Goal: Information Seeking & Learning: Stay updated

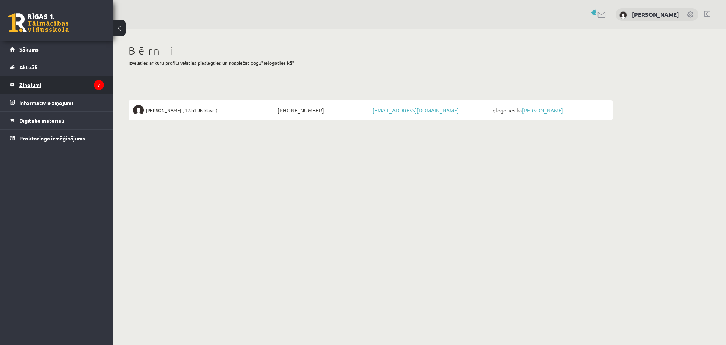
click at [36, 84] on legend "Ziņojumi 7" at bounding box center [61, 84] width 85 height 17
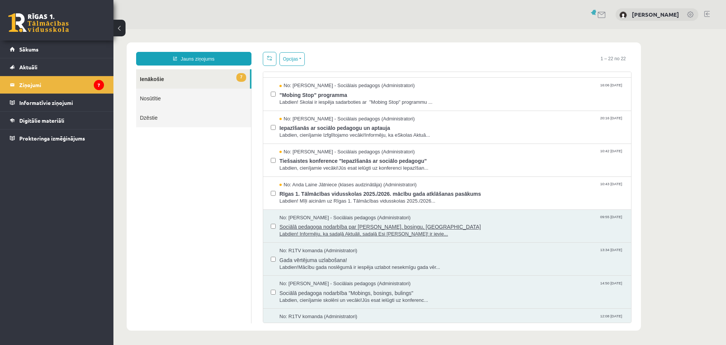
scroll to position [76, 0]
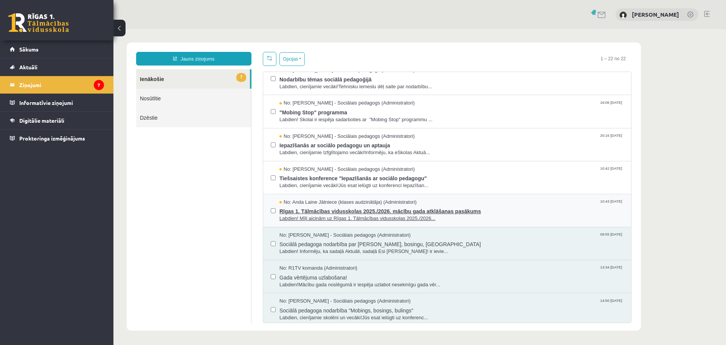
click at [418, 210] on span "Rīgas 1. Tālmācības vidusskolas 2025./2026. mācību gada atklāšanas pasākums" at bounding box center [452, 209] width 344 height 9
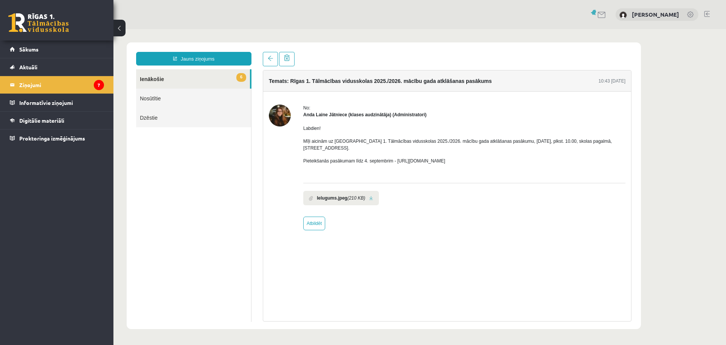
scroll to position [0, 0]
click at [153, 79] on link "6 Ienākošie" at bounding box center [193, 78] width 114 height 19
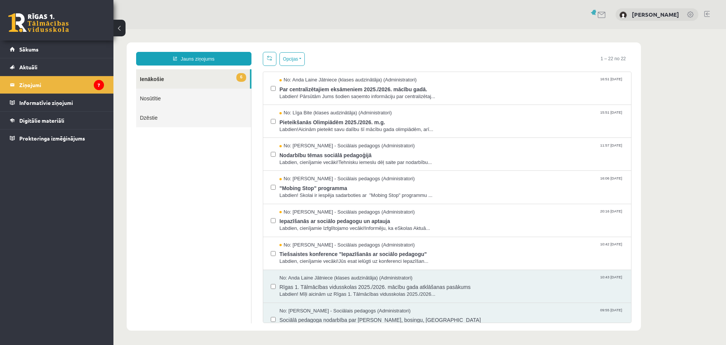
click at [153, 77] on link "6 Ienākošie" at bounding box center [193, 78] width 114 height 19
click at [404, 253] on span "Tiešsaistes konference "Iepazīšanās ar sociālo pedagogu"" at bounding box center [452, 252] width 344 height 9
click at [409, 252] on span "Tiešsaistes konference "Iepazīšanās ar sociālo pedagogu"" at bounding box center [452, 252] width 344 height 9
click at [365, 252] on span "Tiešsaistes konference "Iepazīšanās ar sociālo pedagogu"" at bounding box center [452, 252] width 344 height 9
click at [385, 252] on span "Tiešsaistes konference "Iepazīšanās ar sociālo pedagogu"" at bounding box center [452, 252] width 344 height 9
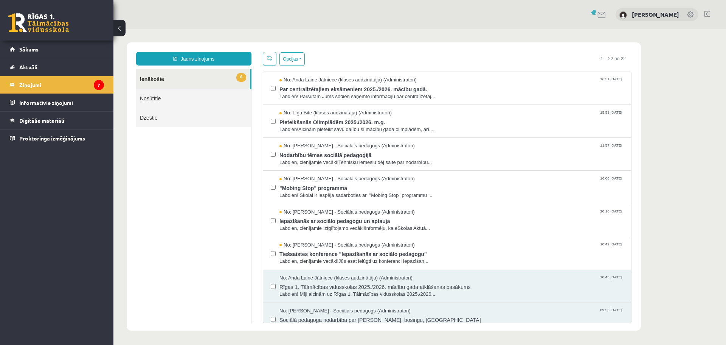
click at [340, 252] on span "Tiešsaistes konference "Iepazīšanās ar sociālo pedagogu"" at bounding box center [452, 252] width 344 height 9
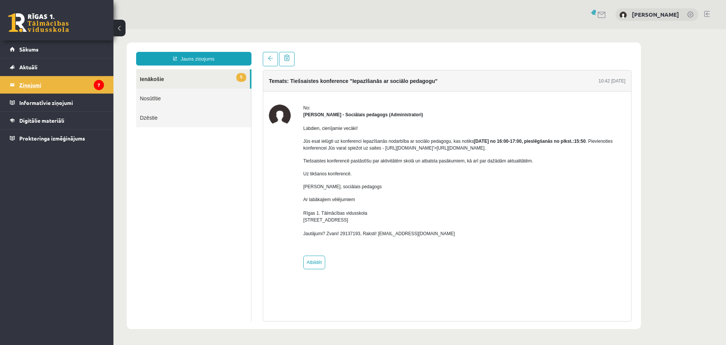
click at [73, 86] on legend "Ziņojumi 7" at bounding box center [61, 84] width 85 height 17
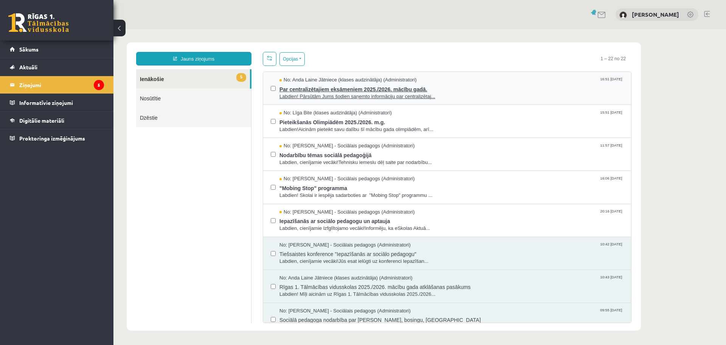
click at [398, 87] on span "Par centralizētajiem eksāmeniem 2025./2026. mācību gadā." at bounding box center [452, 88] width 344 height 9
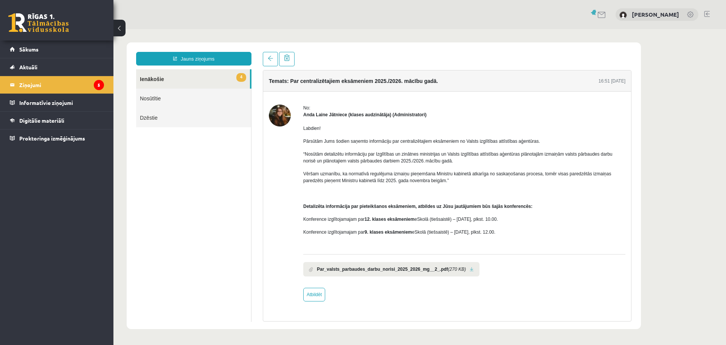
click at [470, 271] on link at bounding box center [472, 269] width 4 height 5
click at [61, 82] on legend "Ziņojumi 5" at bounding box center [61, 84] width 85 height 17
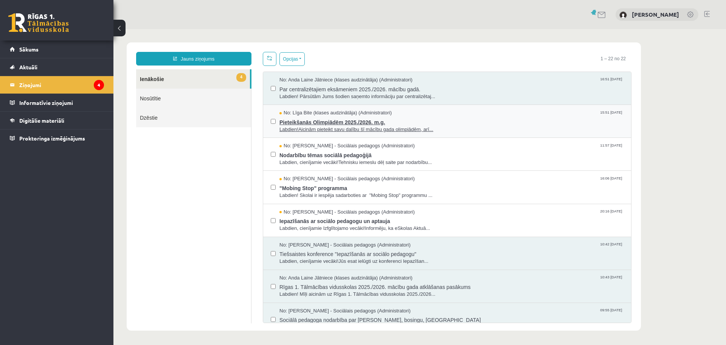
click at [354, 119] on span "Pieteikšanās Olimpiādēm 2025./2026. m.g." at bounding box center [452, 121] width 344 height 9
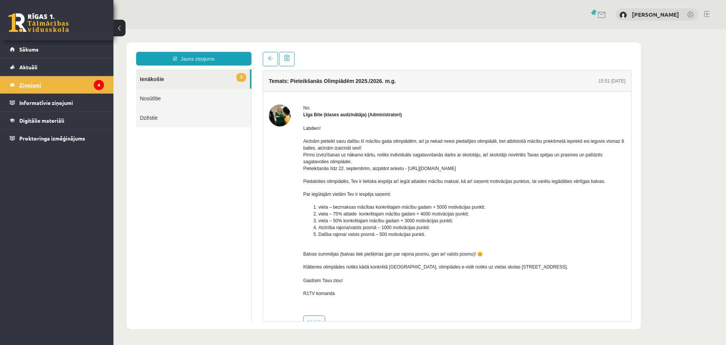
click at [62, 86] on legend "Ziņojumi 4" at bounding box center [61, 84] width 85 height 17
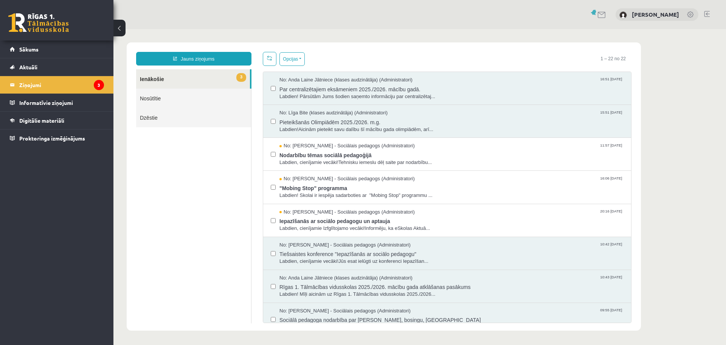
click at [707, 12] on link at bounding box center [707, 14] width 6 height 6
